Goal: Communication & Community: Answer question/provide support

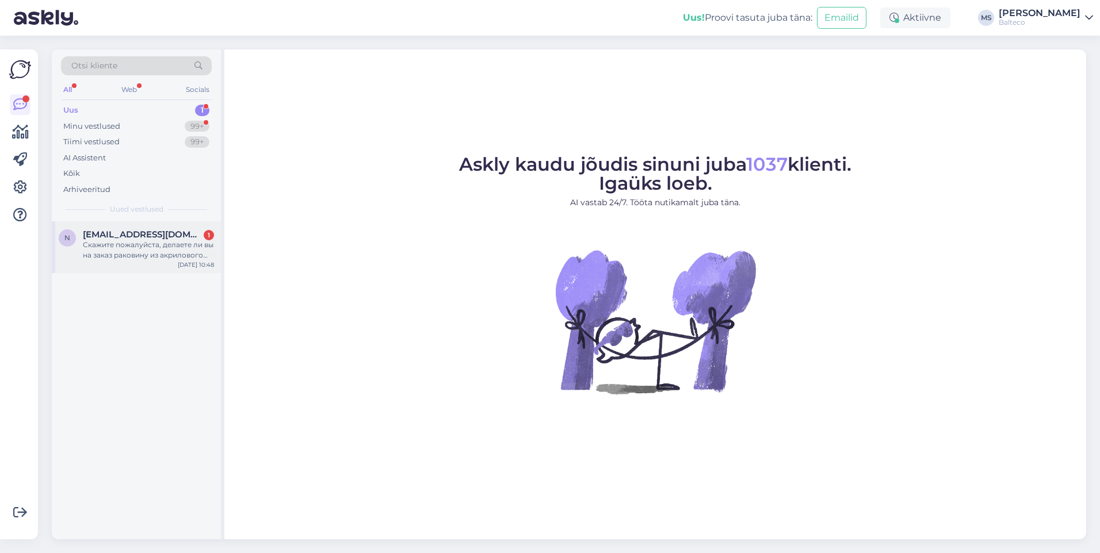
click at [143, 239] on span "[EMAIL_ADDRESS][DOMAIN_NAME]" at bounding box center [143, 234] width 120 height 10
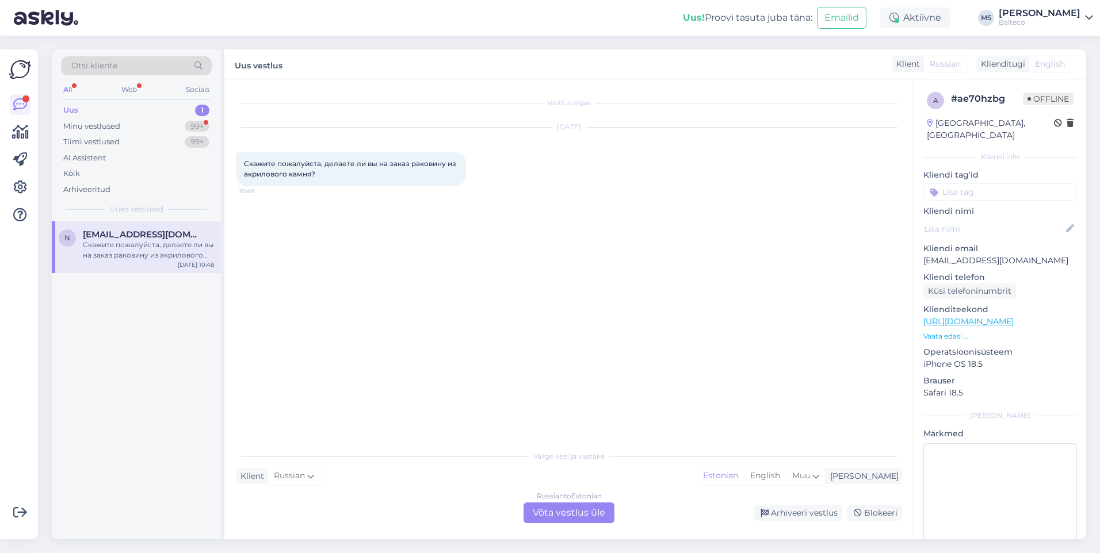
click at [561, 511] on div "Russian to Estonian Võta vestlus üle" at bounding box center [568, 513] width 91 height 21
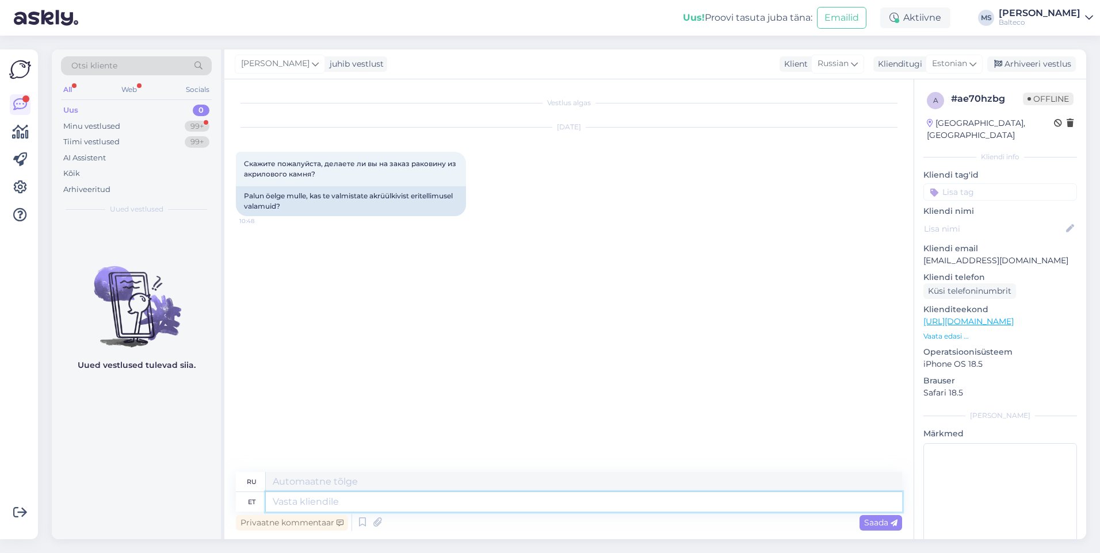
click at [320, 508] on textarea at bounding box center [584, 502] width 636 height 20
type textarea "Tere!"
type textarea "Привет!"
type textarea "Tere! Me ak"
type textarea "Привет! Мы"
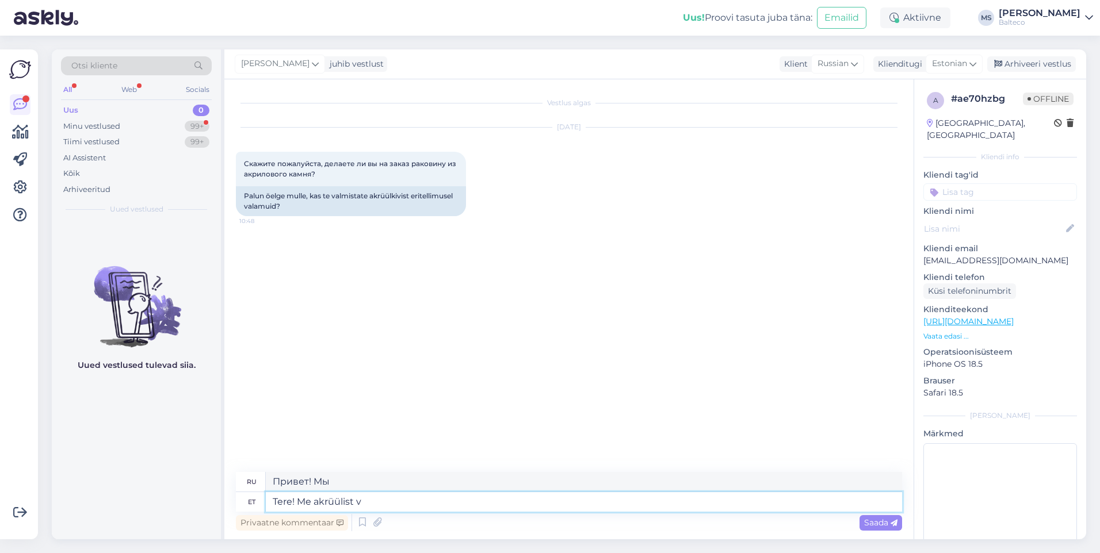
type textarea "Tere! Me akrüülist va"
type textarea "Привет! Мы работаем с акрилом."
type textarea "Tere! Me akrüülist va"
type textarea "Привет! Мы — акриловая ваза."
type textarea "Tere! Me akrüülist valamuid"
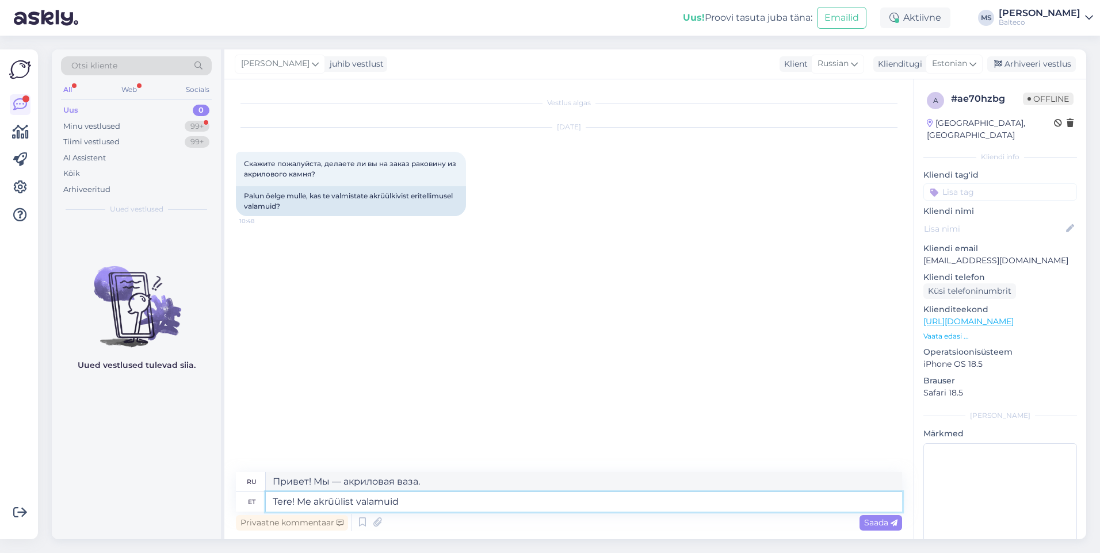
type textarea "Здравствуйте! У нас есть акриловые мойки."
type textarea "Tere! Me akrüülist valamuid ei"
type textarea "Здравствуйте! Мы не продаём акриловые мойки."
type textarea "Tere! Me akrüülist valamuid"
type textarea "Здравствуйте! У нас есть акриловые мойки."
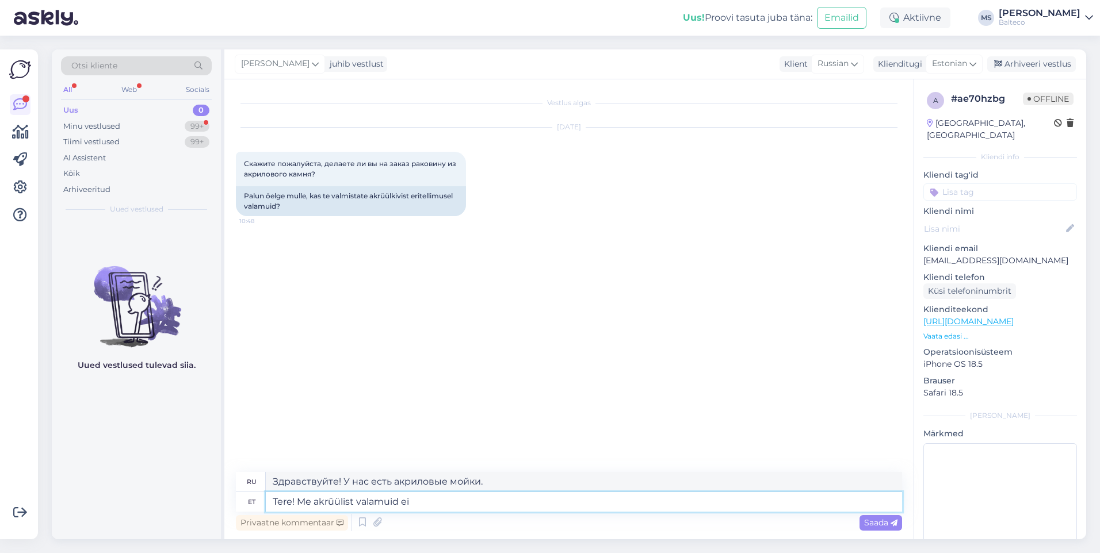
type textarea "Tere! Me akrüülist valamuid ei v"
type textarea "Здравствуйте! Мы не продаём акриловые мойки."
type textarea "Tere! Me akrüülist valamuid ei valmista"
type textarea "Здравствуйте! Мы не производим акриловые мойки."
type textarea "Tere! Me akrüülist valamuid ei valmista, teeme"
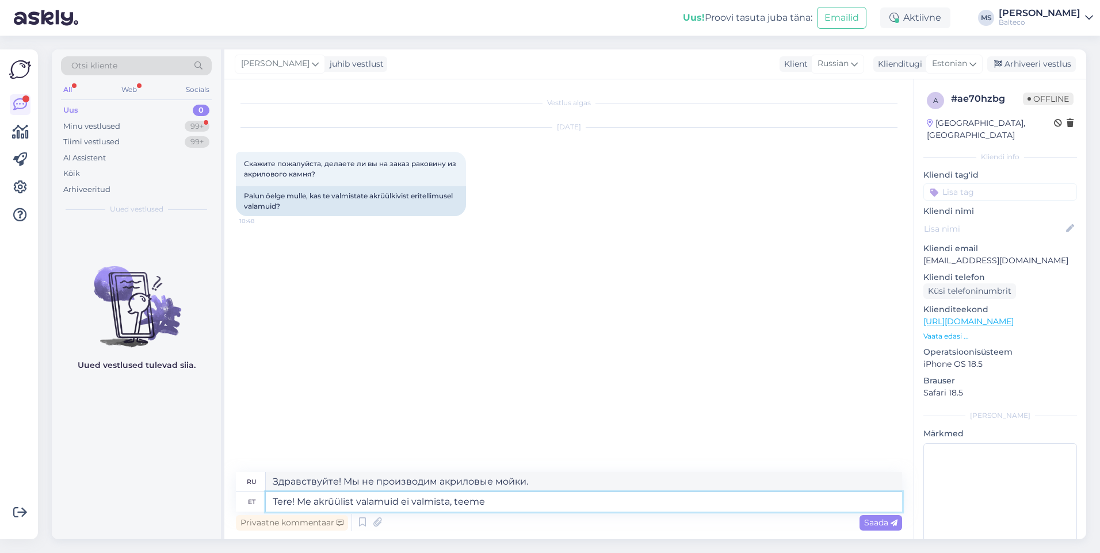
type textarea "Здравствуйте! Мы не делаем акриловые мойки, мы делаем"
type textarea "Tere! Me akrüülist valamuid ei valmista, teeme Xonyx solid surface kivi"
type textarea "Здравствуйте! Мы не делаем акриловые мойки, мы делаем мойки из ксоникса."
type textarea "Tere! Me akrüülist valamuid ei valmista, teeme Xonyx solid surface kivimassist …"
type textarea "Здравствуйте! Мы не производим акриловые мойки, мы делаем мойки из искусственно…"
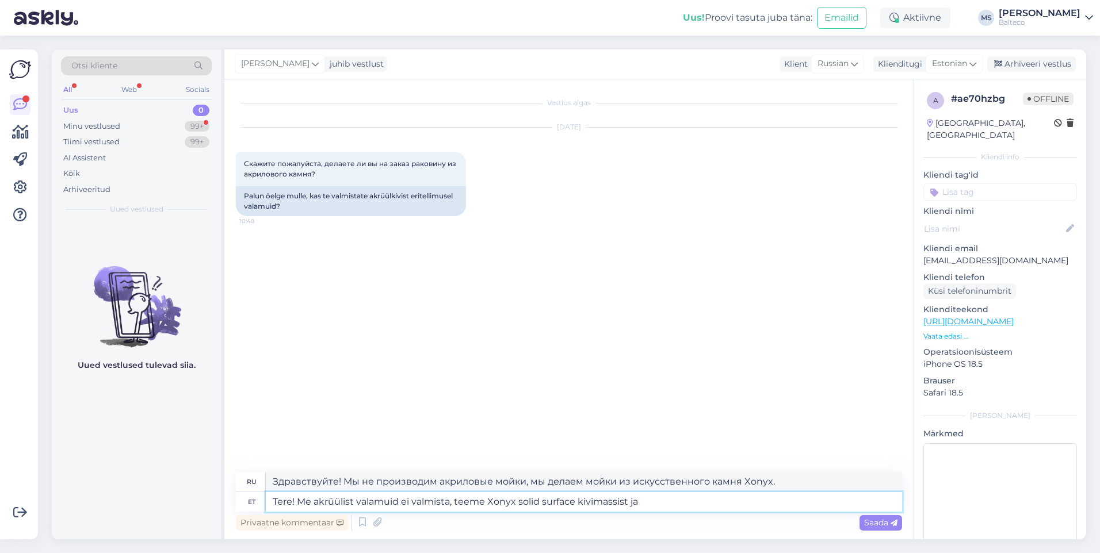
type textarea "Tere! Me akrüülist valamuid ei valmista, teeme Xonyx solid surface kivimassist …"
type textarea "Здравствуйте! Мы не делаем акриловые мойки, мы делаем искусственный камень Xony…"
type textarea "Tere! Me akrüülist valamuid ei valmista, teeme Xonyx solid surface kivimassist …"
type textarea "Здравствуйте! Мы не производим акриловые мойки, мы производим керамогранит Xony…"
type textarea "Tere! Me akrüülist valamuid ei valmista, teeme Xonyx solid surface kivimassist …"
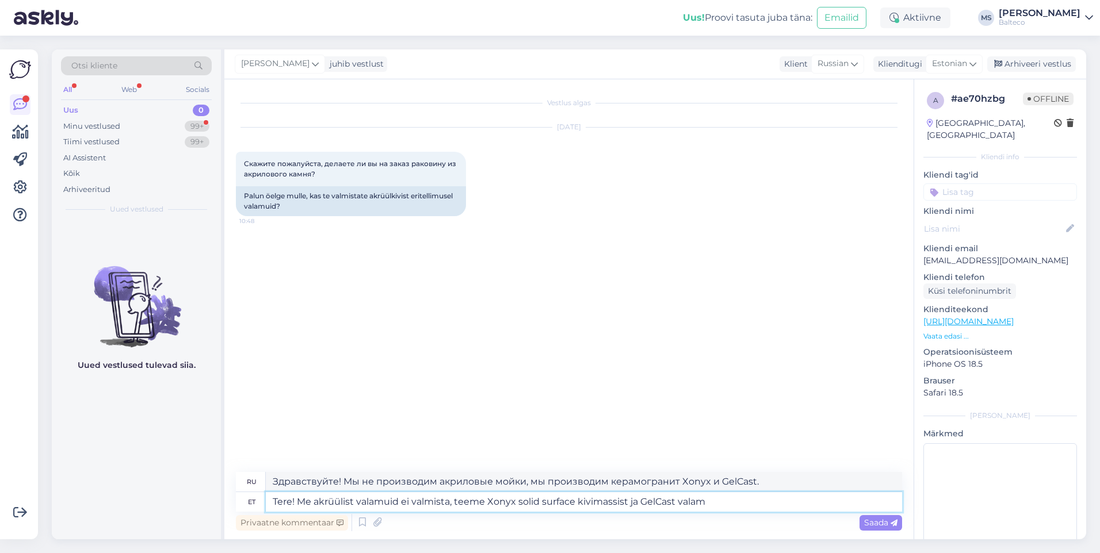
type textarea "Здравствуйте! Мы не делаем акриловые мойки, мы делаем искусственный камень Xony…"
type textarea "Tere! Me akrüülist valamuid ei valmista, teeme Xonyx solid surface kivimassist …"
type textarea "Здравствуйте! Мы не производим акриловые мойки, мы делаем мойки из искусственно…"
type textarea "Tere! Me akrüülist valamuid ei valmista, teeme Xonyx solid surface kivimassist …"
click at [866, 520] on span "Saada" at bounding box center [880, 523] width 33 height 10
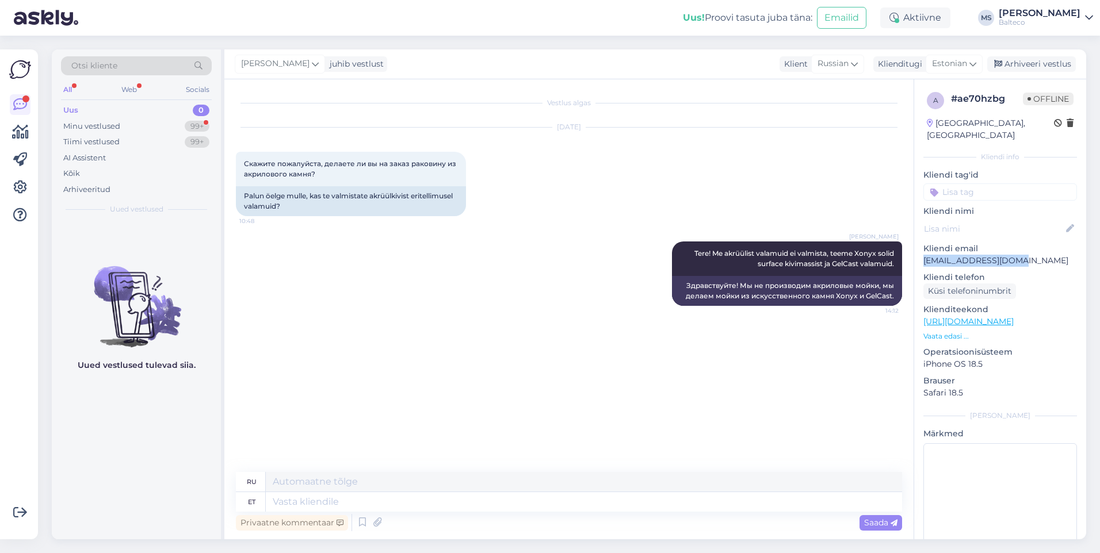
drag, startPoint x: 1043, startPoint y: 247, endPoint x: 924, endPoint y: 246, distance: 119.1
click at [924, 255] on p "[EMAIL_ADDRESS][DOMAIN_NAME]" at bounding box center [1000, 261] width 154 height 12
copy p "[EMAIL_ADDRESS][DOMAIN_NAME]"
click at [438, 284] on div "Merje [PERSON_NAME]! Me akrüülist valamuid ei valmista, teeme Xonyx solid surfa…" at bounding box center [569, 274] width 666 height 90
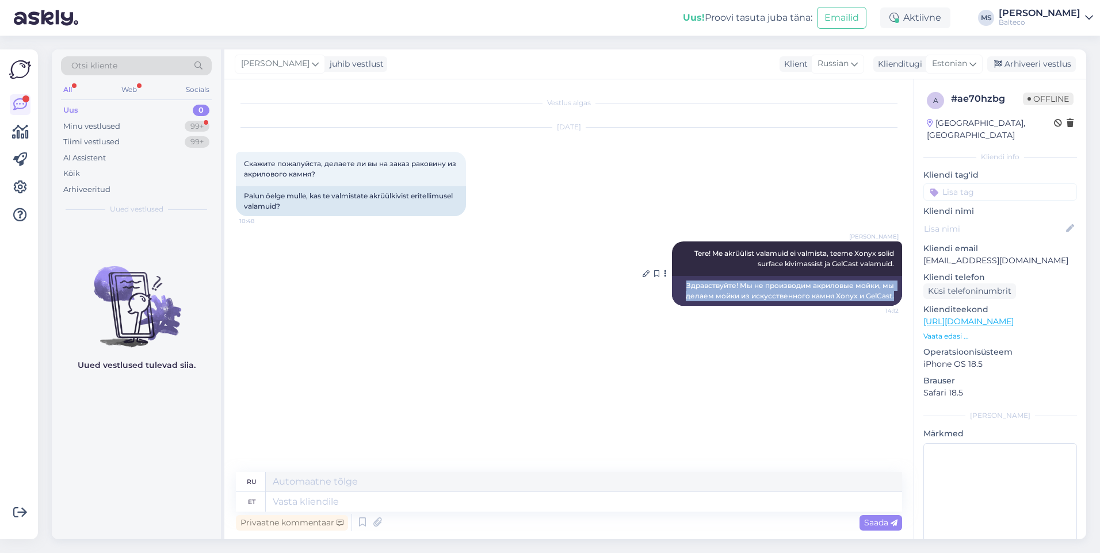
drag, startPoint x: 687, startPoint y: 281, endPoint x: 895, endPoint y: 299, distance: 208.4
click at [895, 299] on div "Здравствуйте! Мы не производим акриловые мойки, мы делаем мойки из искусственно…" at bounding box center [787, 291] width 230 height 30
copy div "Здравствуйте! Мы не производим акриловые мойки, мы делаем мойки из искусственно…"
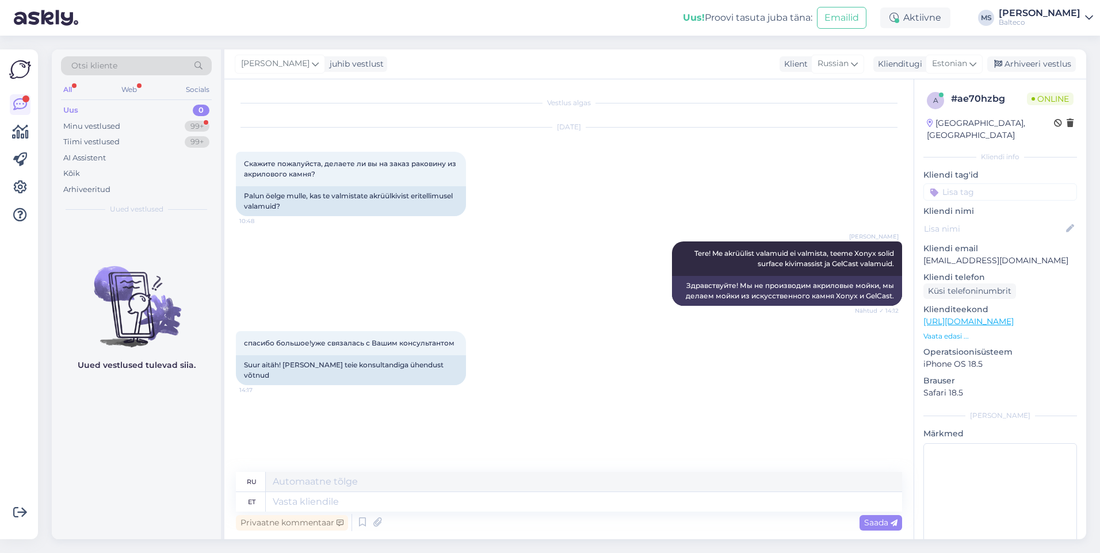
click at [493, 384] on div "спасибо большое!уже связалась с Вашим консультантом 14:17 Suur aitäh! [PERSON_N…" at bounding box center [569, 358] width 666 height 79
click at [334, 510] on textarea at bounding box center [584, 502] width 636 height 20
type textarea "Tore,"
type textarea "Большой,"
type textarea "Tore, kena"
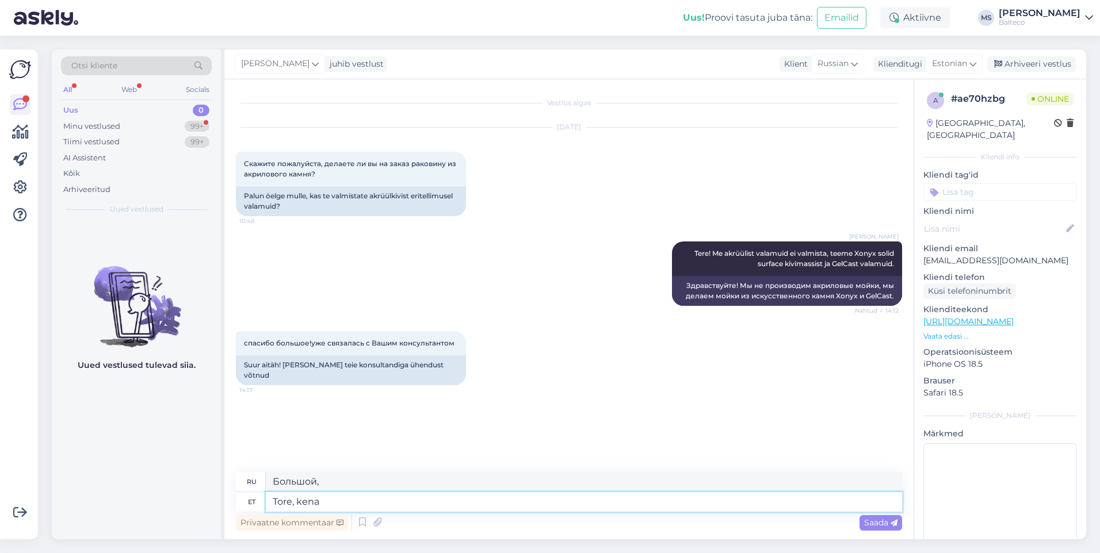
type textarea "Хорошо, хорошо"
type textarea "Tore, [PERSON_NAME]"
type textarea "Хорошего дня."
type textarea "Tore, [PERSON_NAME] jätku t"
type textarea "Хорошо, хорошего вам дня."
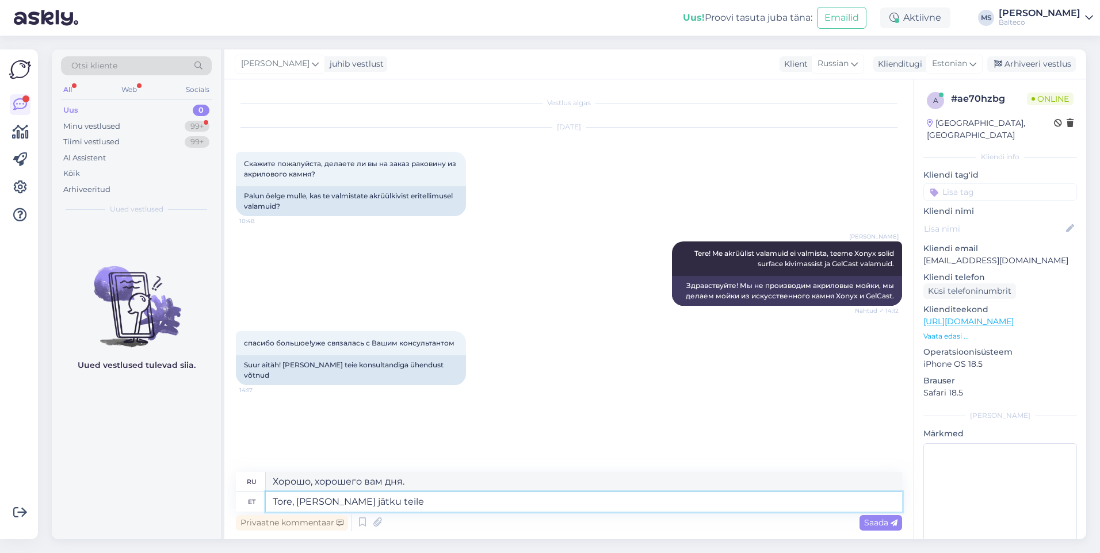
type textarea "Tore, [PERSON_NAME] jätku teile!"
type textarea "Хорошо, хорошего вам дня!"
